Goal: Task Accomplishment & Management: Manage account settings

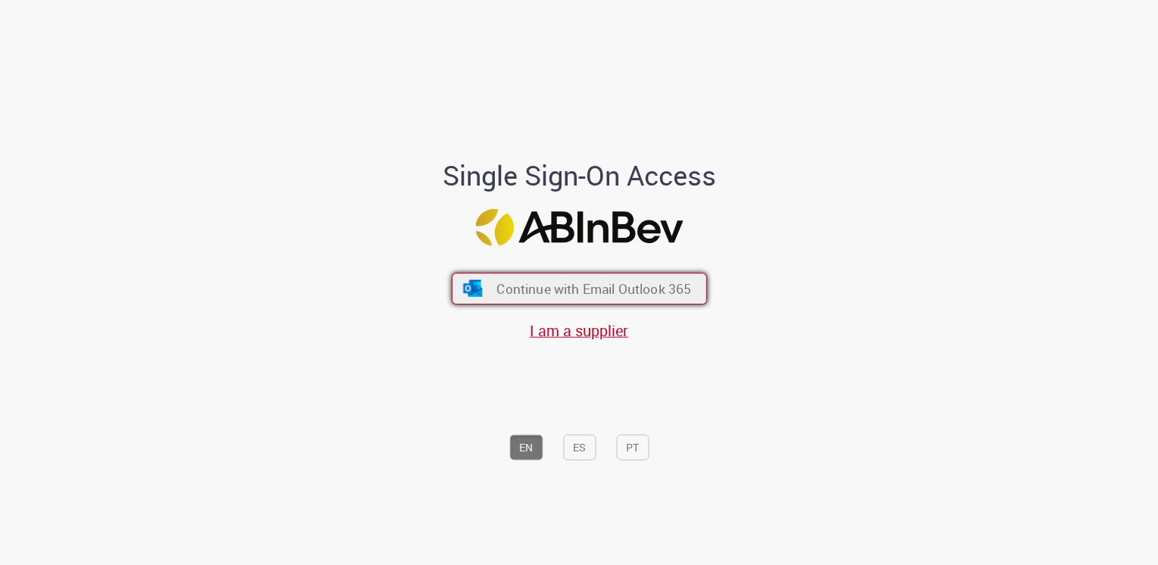
click at [500, 276] on button "Continue with Email Outlook 365" at bounding box center [579, 289] width 255 height 32
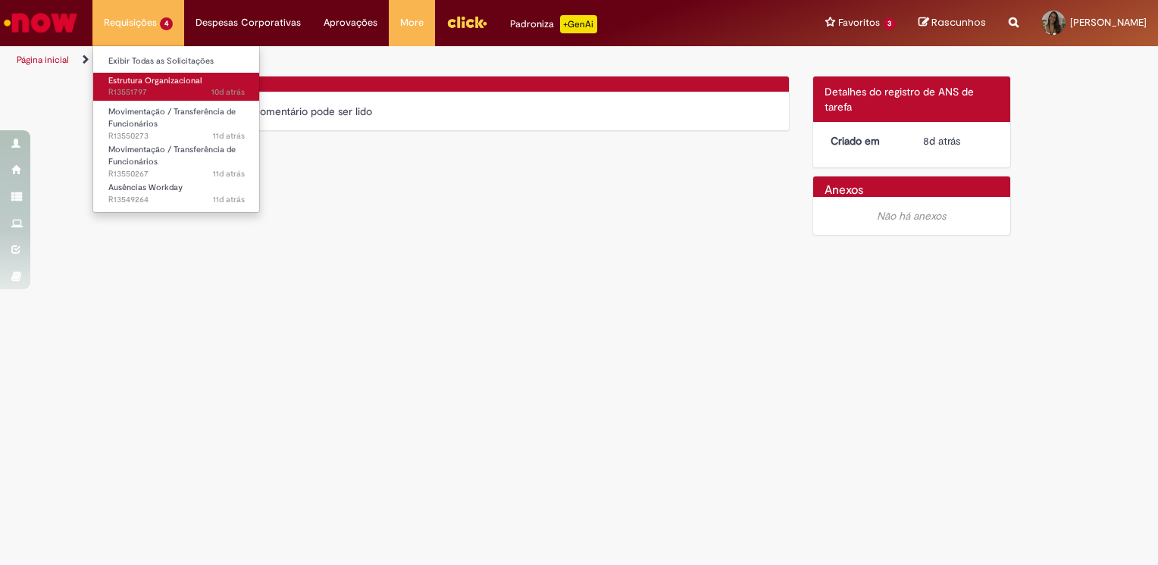
click at [135, 89] on span "10d atrás 10 dias atrás R13551797" at bounding box center [176, 92] width 136 height 12
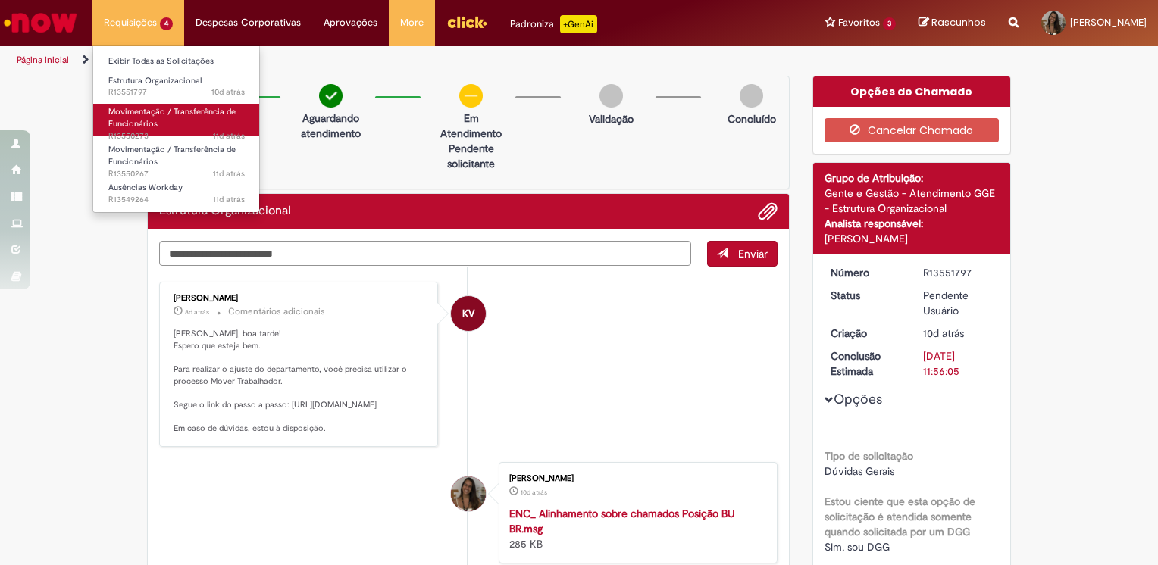
click at [152, 132] on span "11d atrás 11 dias atrás R13550273" at bounding box center [176, 136] width 136 height 12
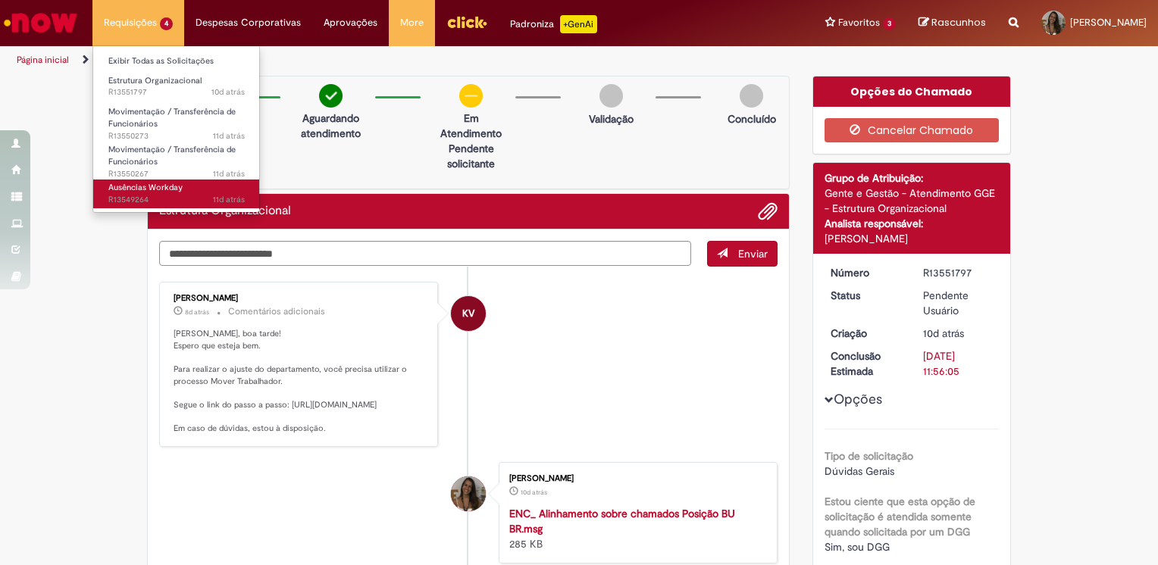
click at [155, 189] on span "Ausências Workday" at bounding box center [145, 187] width 74 height 11
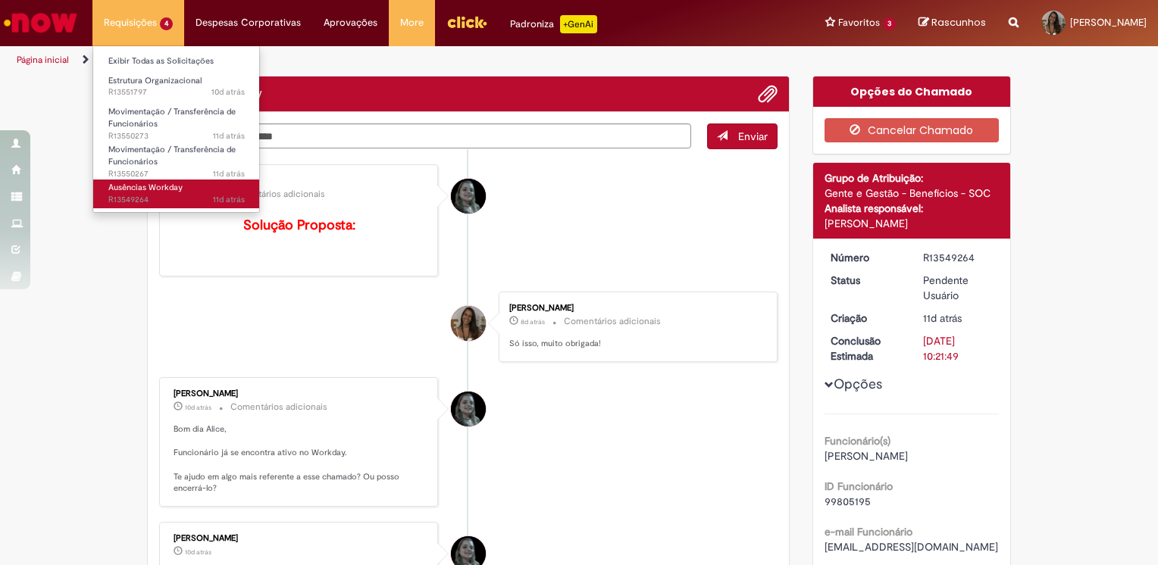
click at [142, 199] on span "11d atrás 11 dias atrás R13549264" at bounding box center [176, 200] width 136 height 12
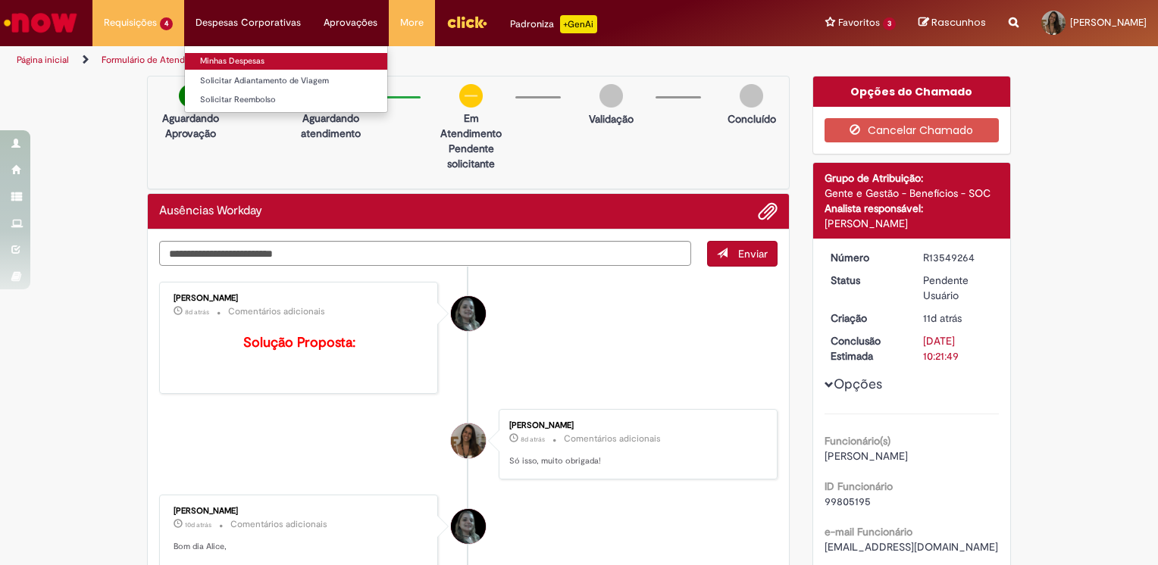
click at [261, 62] on link "Minhas Despesas" at bounding box center [286, 61] width 202 height 17
